Goal: Find specific page/section: Find specific page/section

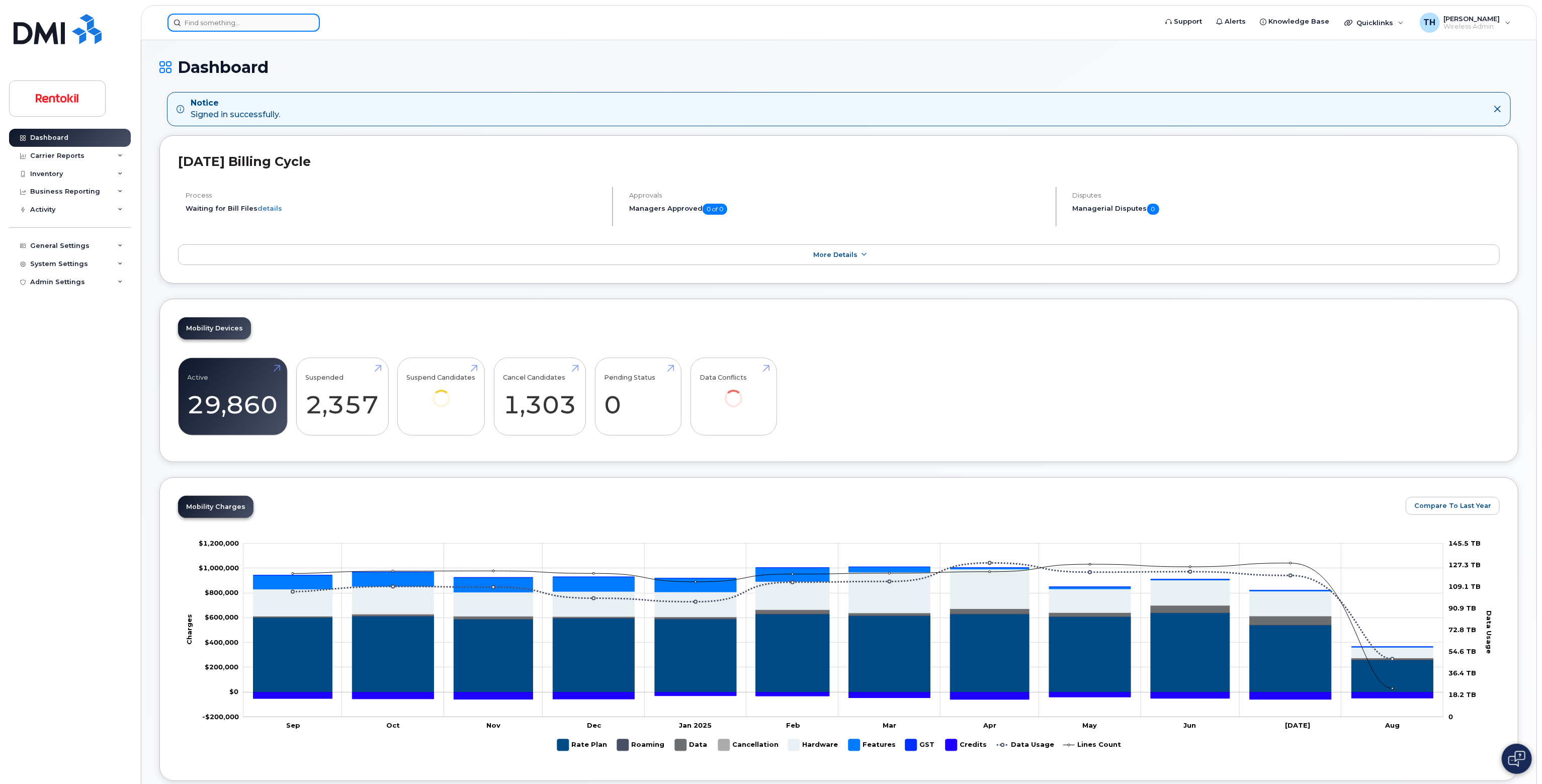
click at [267, 27] on input at bounding box center [244, 23] width 152 height 18
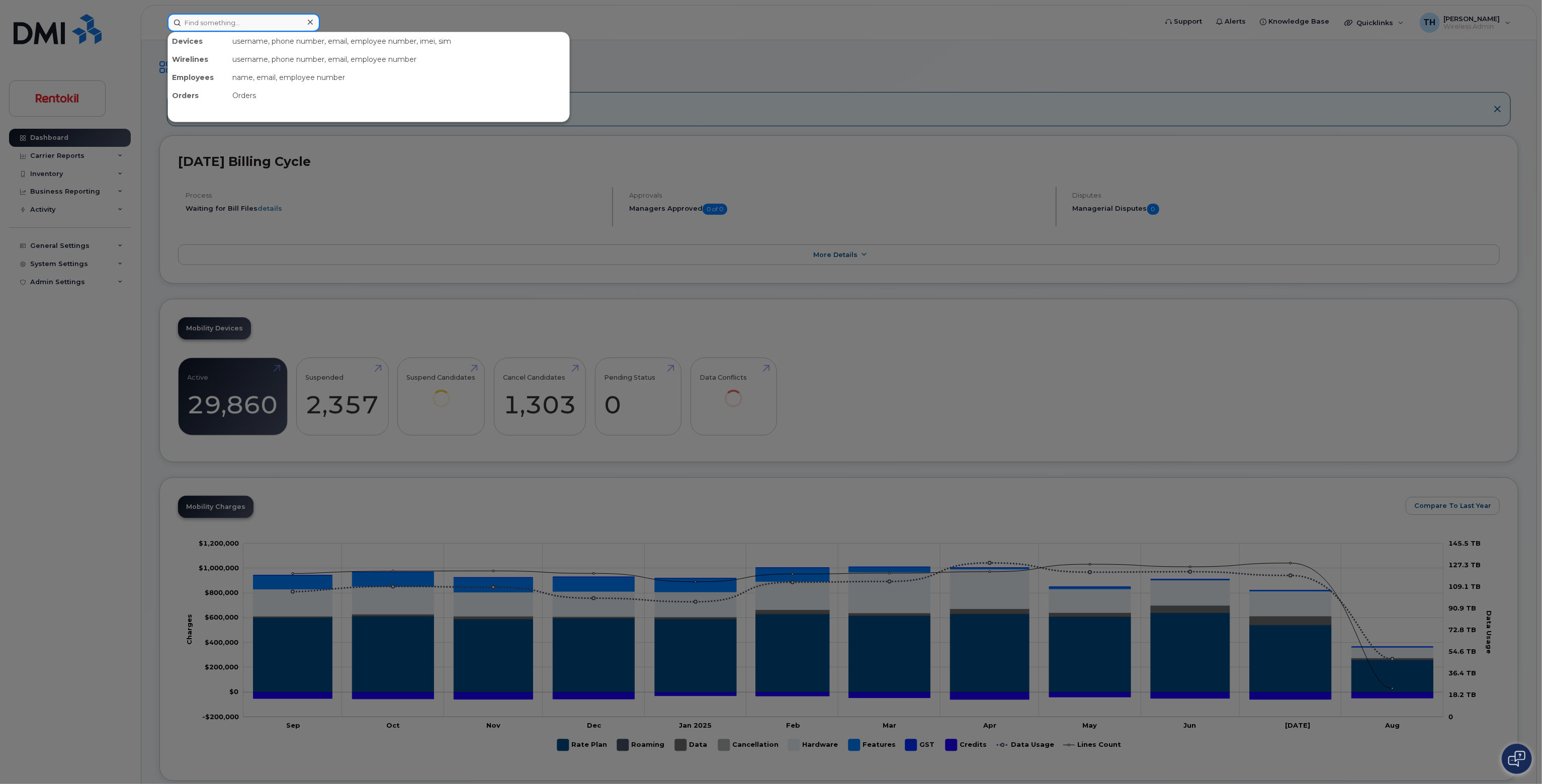
paste input "540.903.8838"
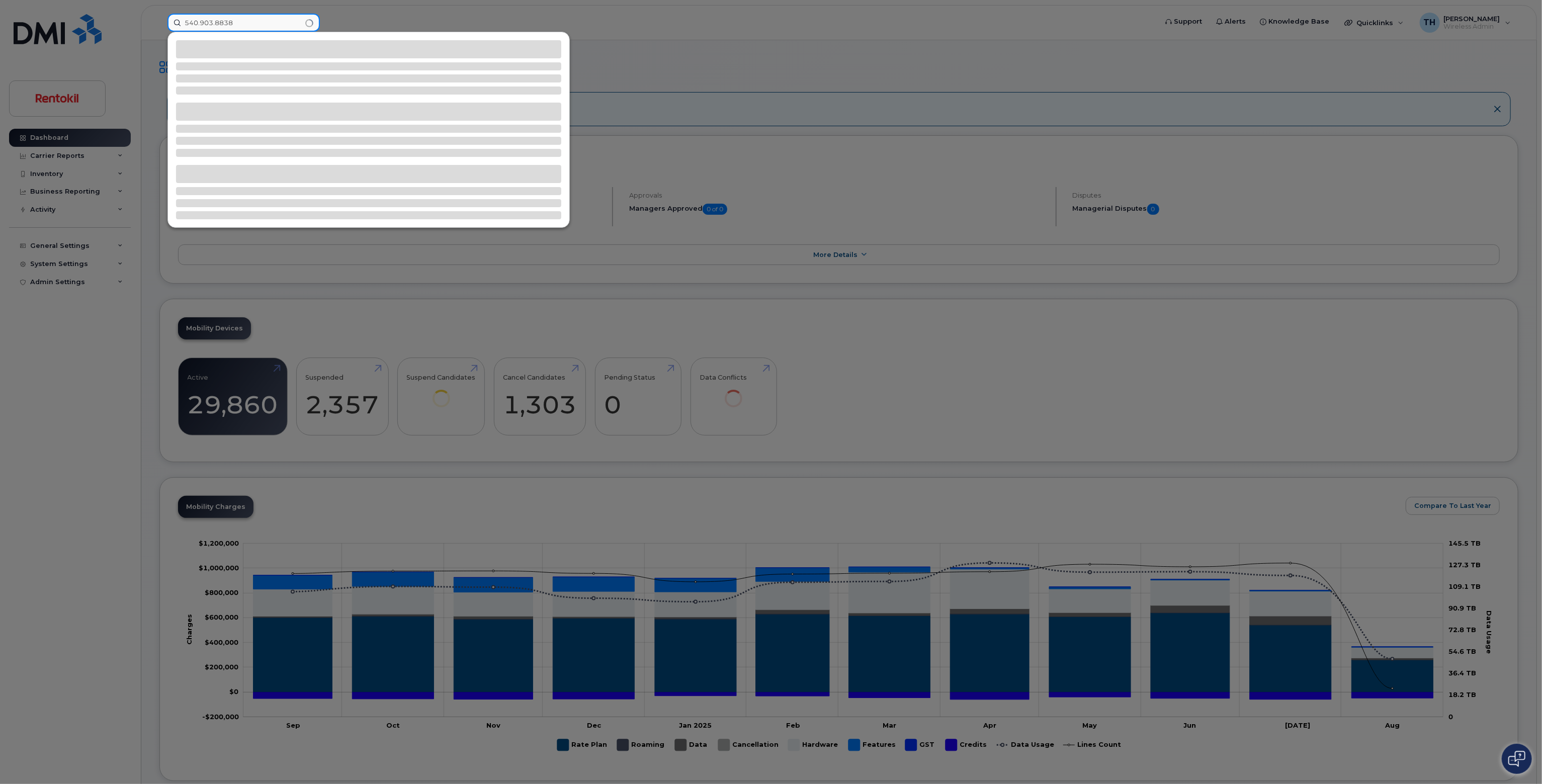
click at [267, 27] on input "540.903.8838" at bounding box center [244, 23] width 152 height 18
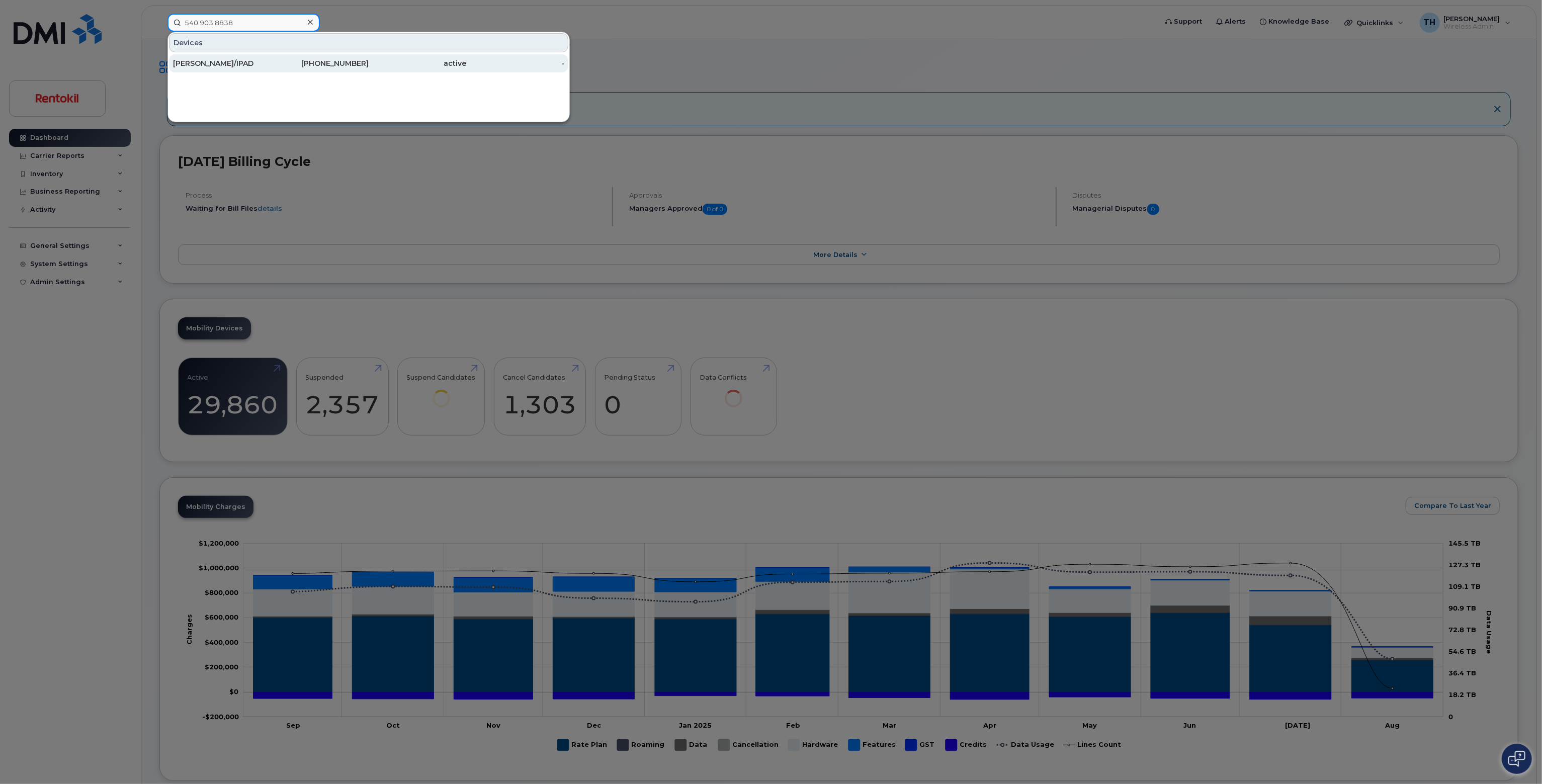
type input "540.903.8838"
click at [251, 65] on div "[PERSON_NAME]/IPAD" at bounding box center [222, 63] width 98 height 10
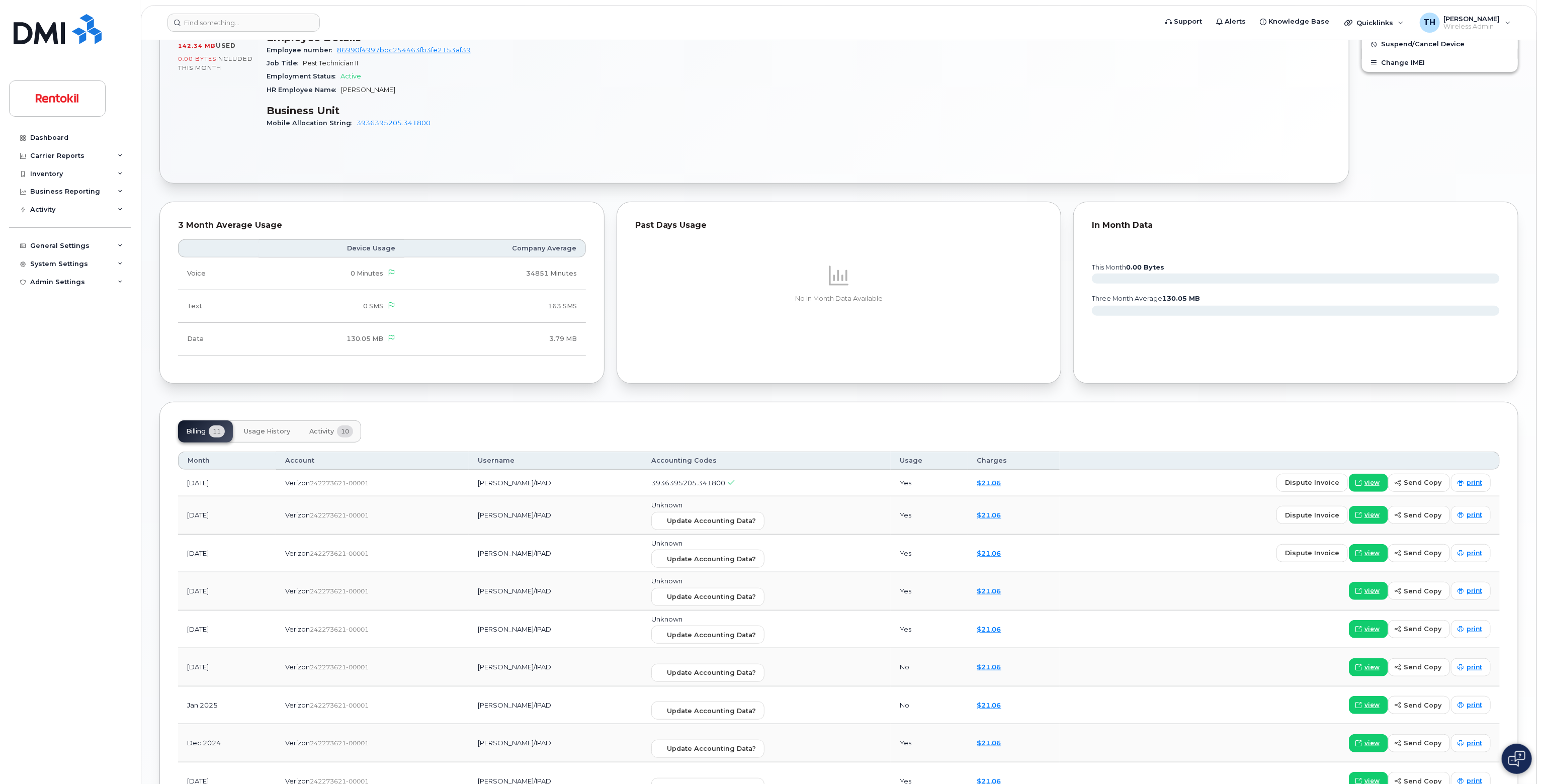
scroll to position [621, 0]
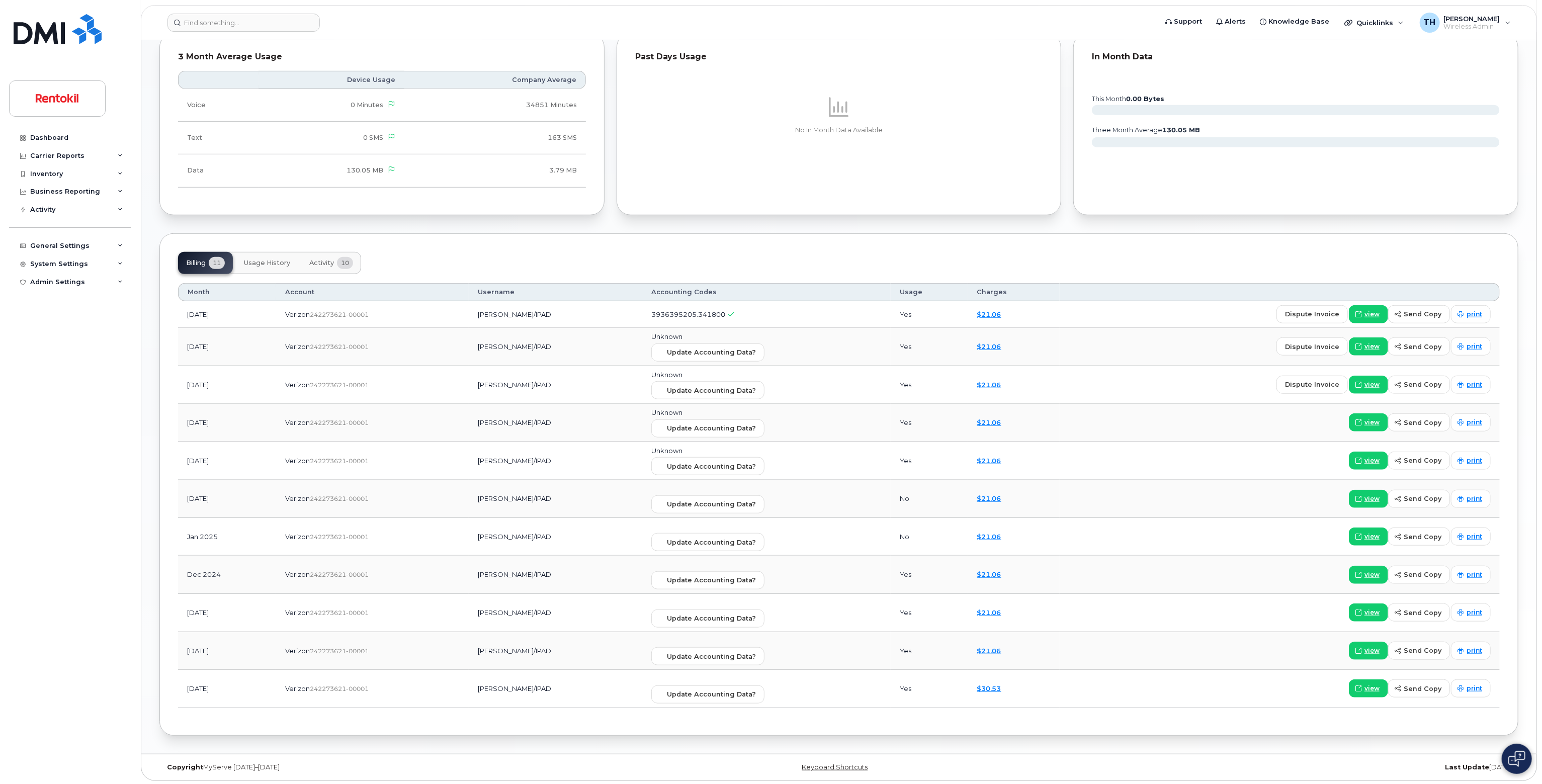
click at [332, 260] on span "Activity" at bounding box center [322, 263] width 25 height 8
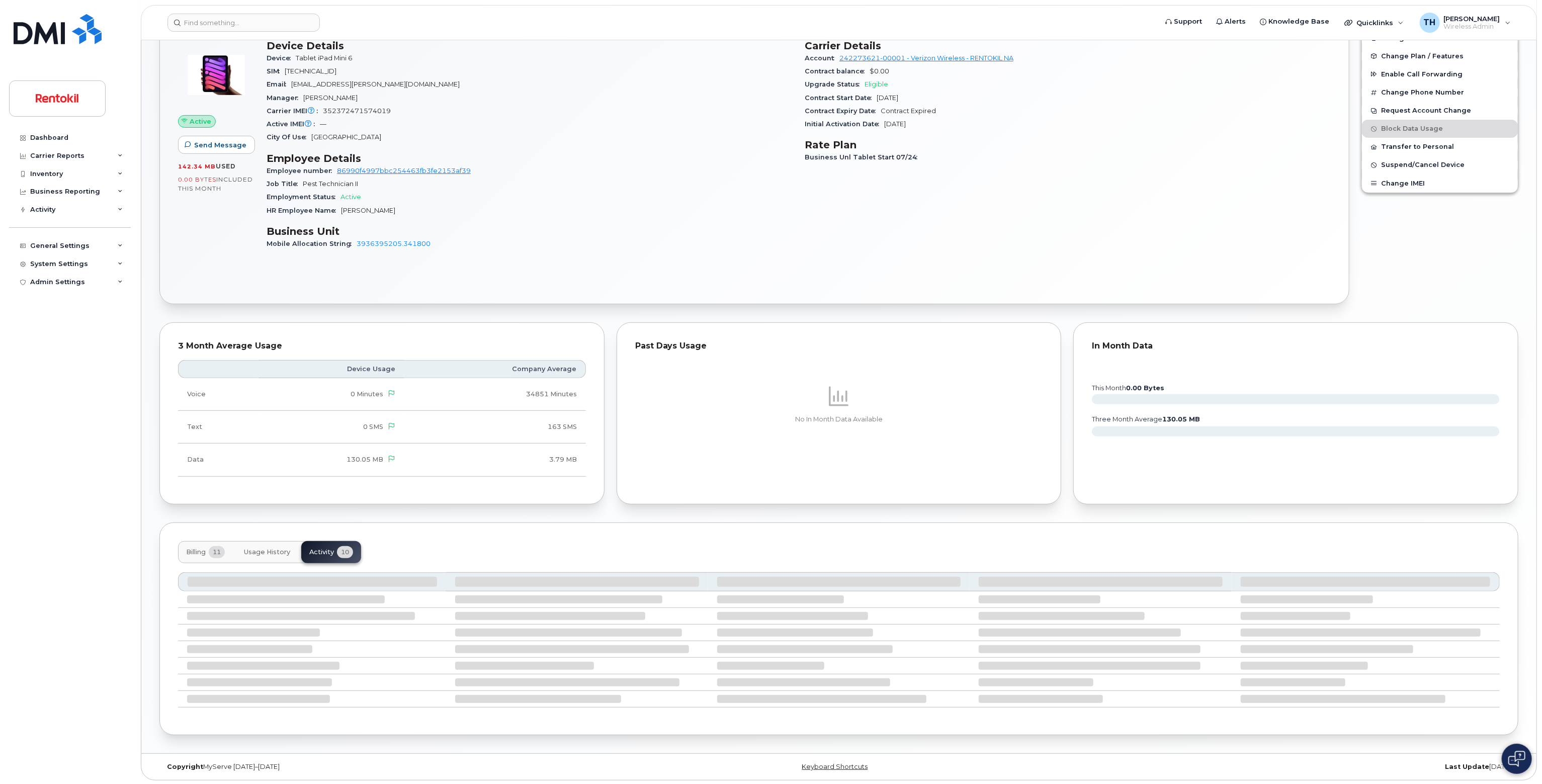
click at [258, 256] on div "Active Send Message 142.34 MB  used 0.00 Bytes  included this month" at bounding box center [216, 149] width 88 height 231
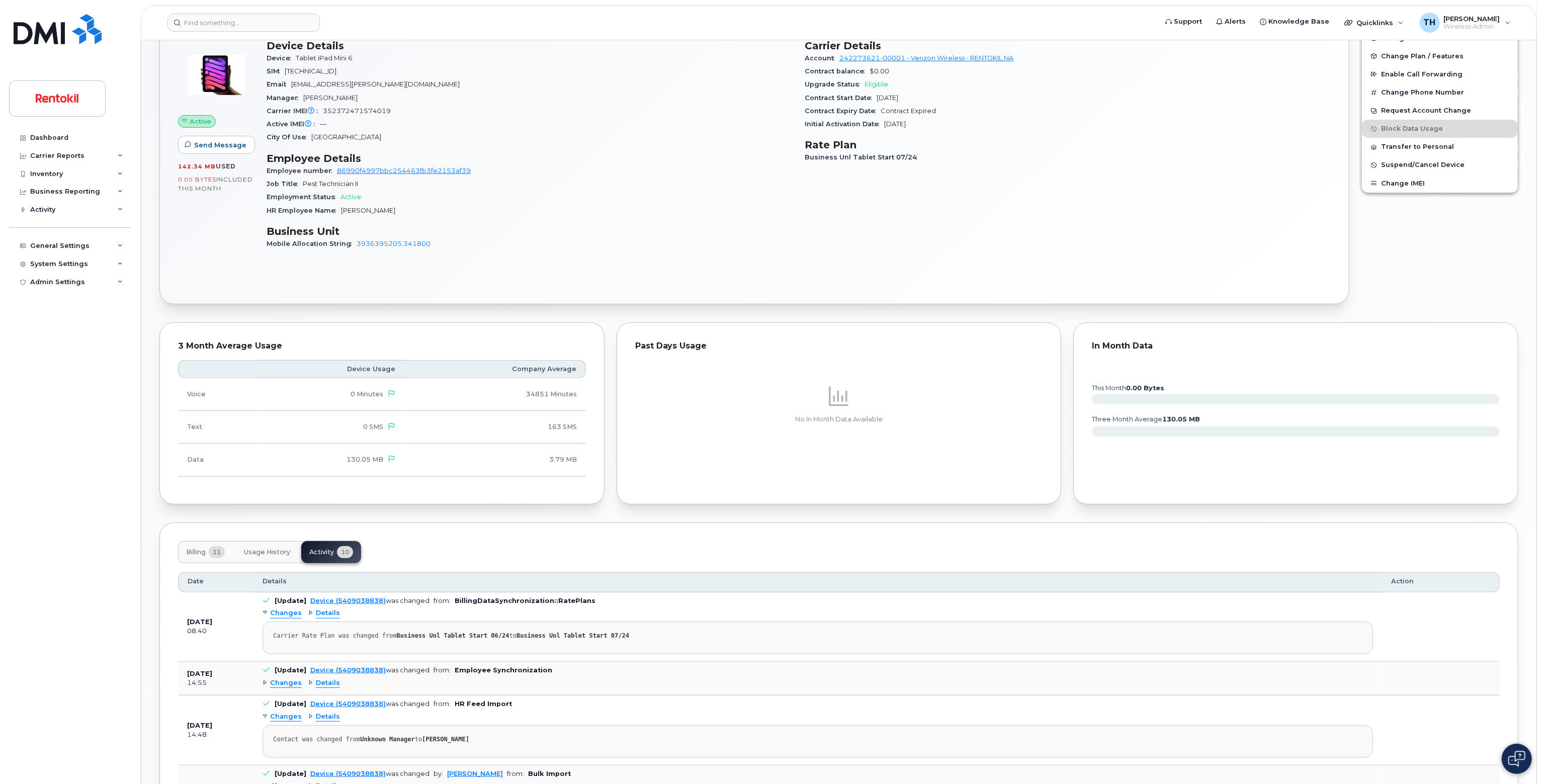
click at [273, 561] on button "Usage History" at bounding box center [266, 552] width 62 height 22
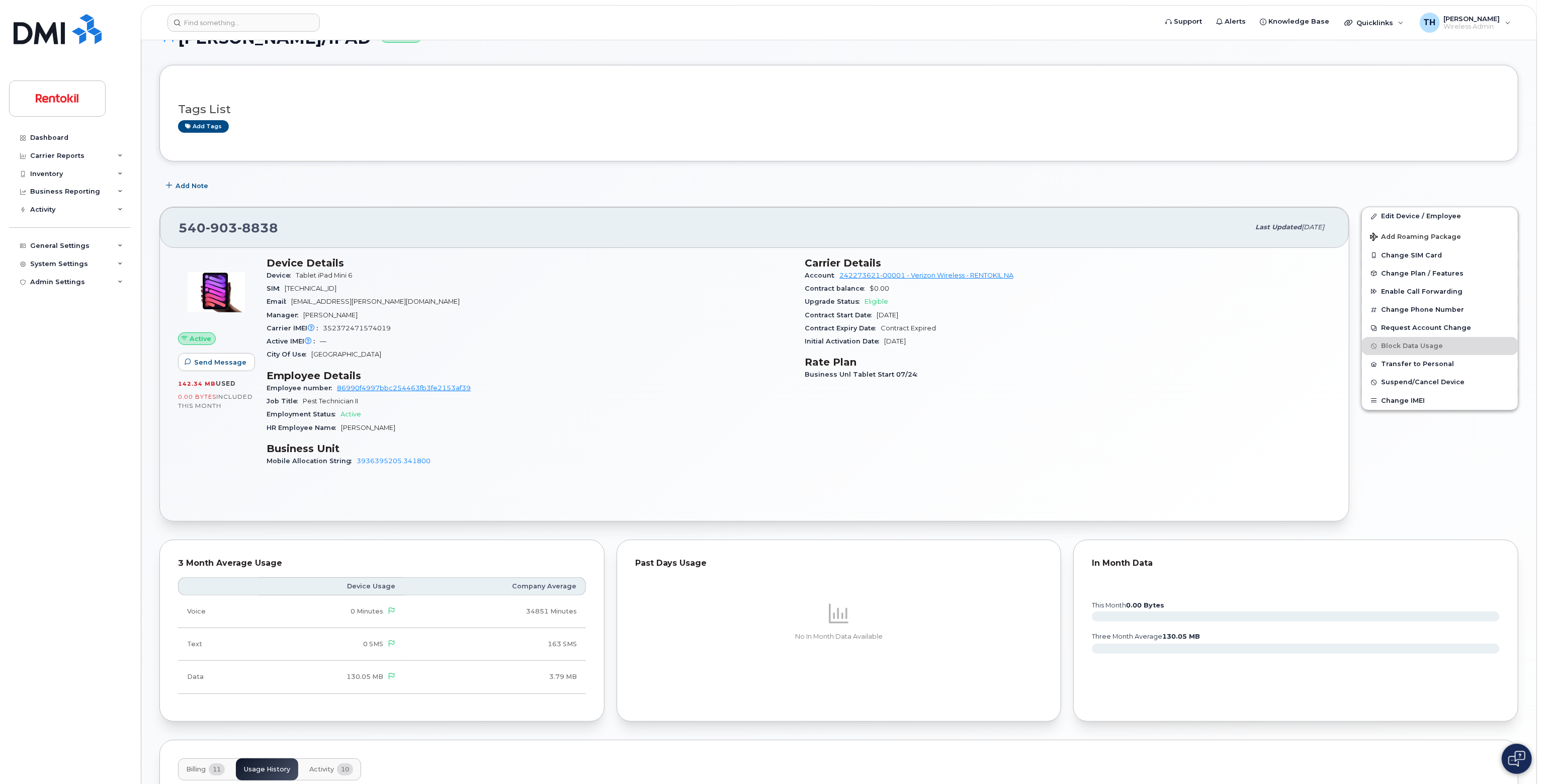
scroll to position [0, 0]
